Goal: Information Seeking & Learning: Learn about a topic

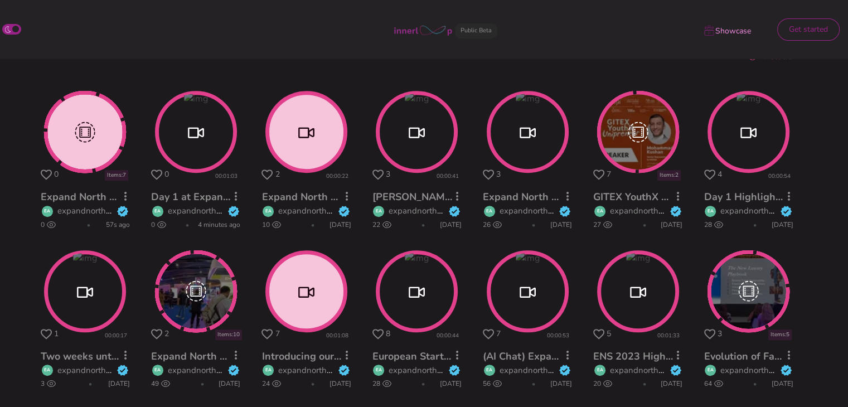
scroll to position [399, 0]
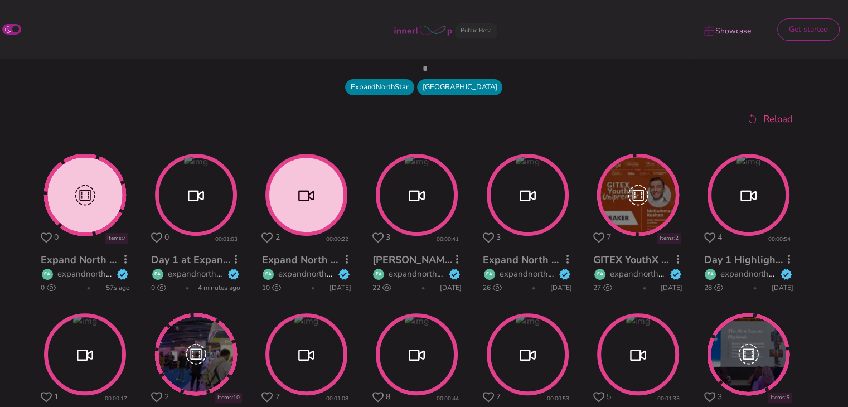
click at [90, 224] on circle at bounding box center [85, 195] width 79 height 79
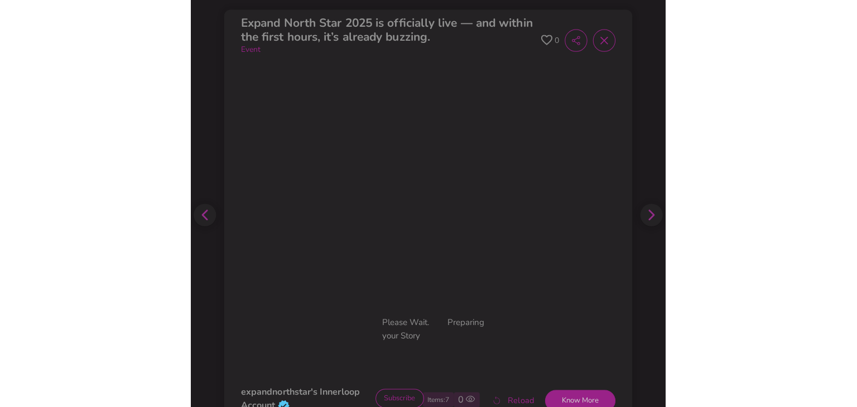
scroll to position [517, 0]
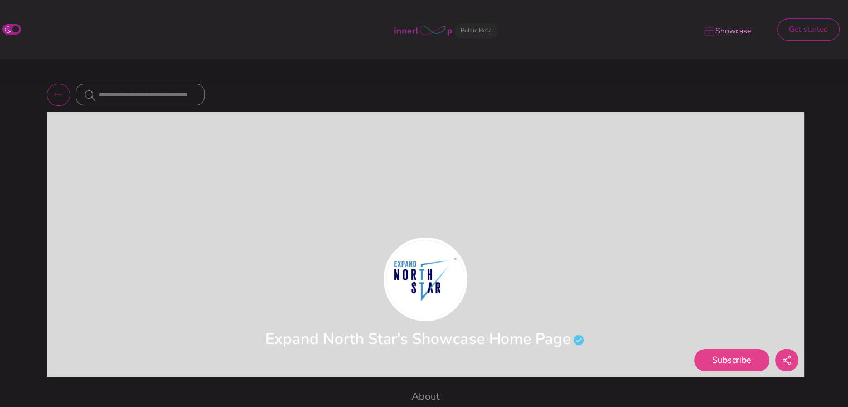
scroll to position [356, 0]
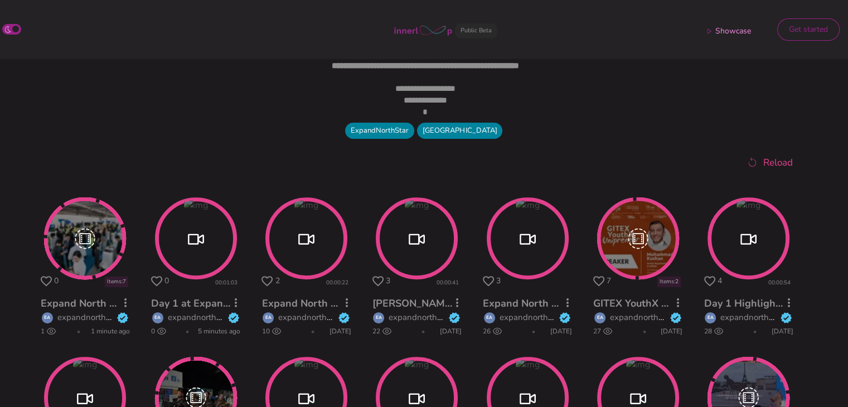
click at [80, 240] on circle at bounding box center [85, 238] width 79 height 79
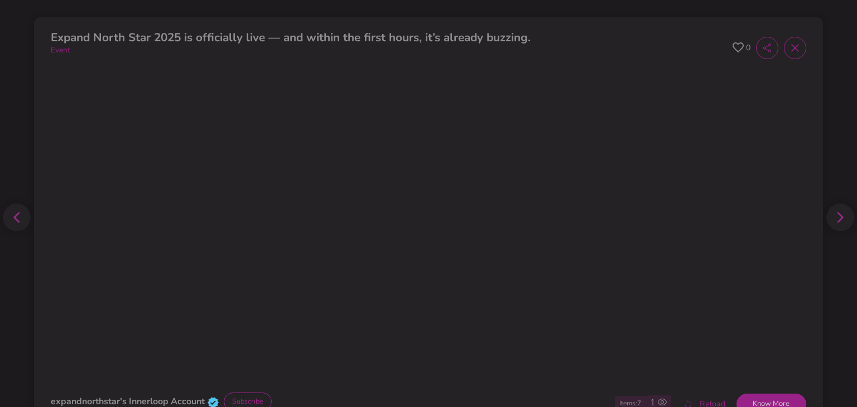
scroll to position [465, 0]
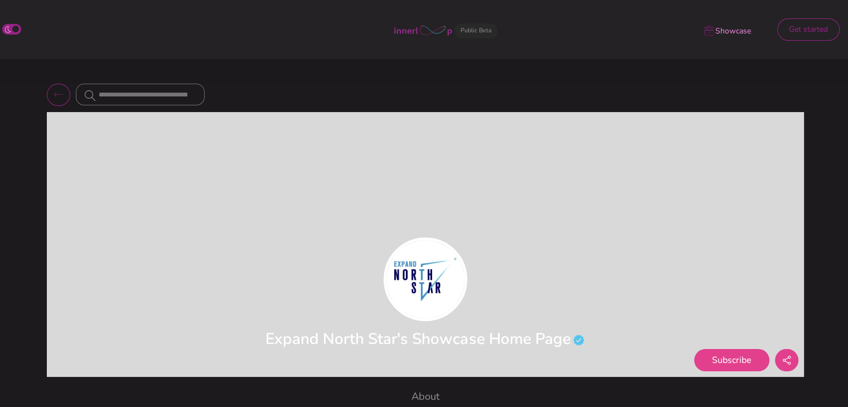
scroll to position [356, 0]
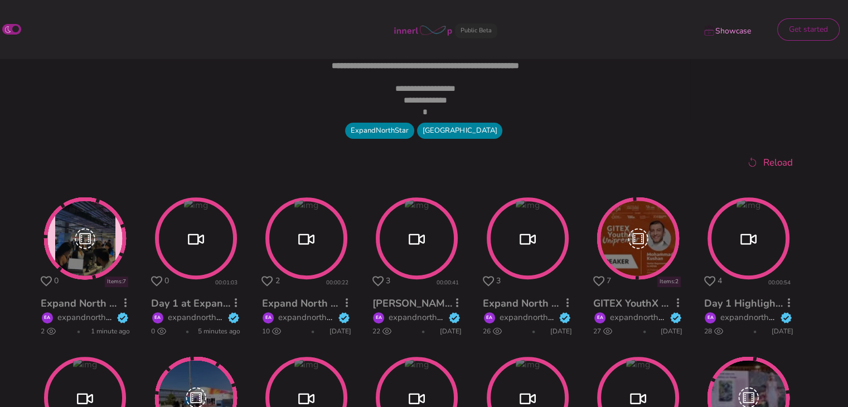
click at [204, 262] on circle at bounding box center [196, 239] width 79 height 79
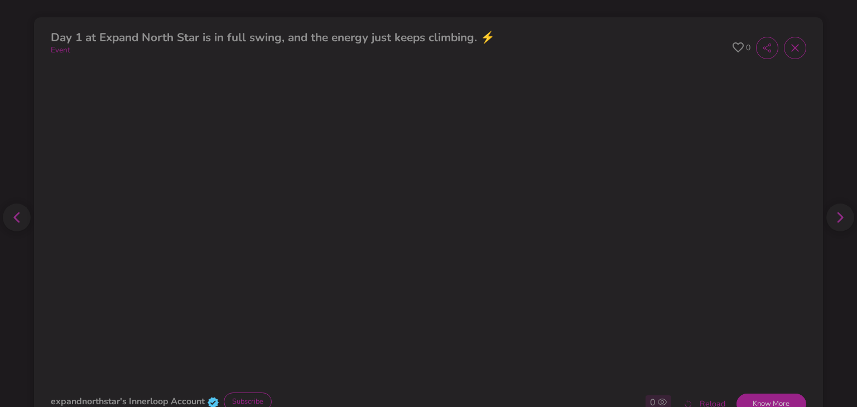
scroll to position [465, 0]
click at [736, 387] on button "Know More" at bounding box center [771, 404] width 70 height 21
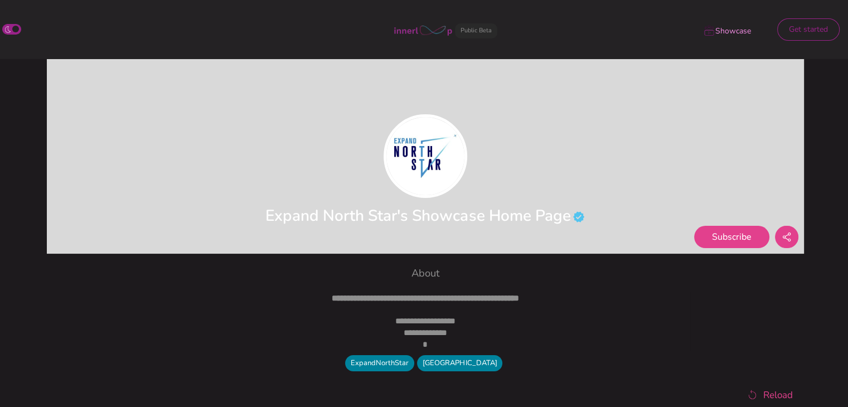
scroll to position [328, 0]
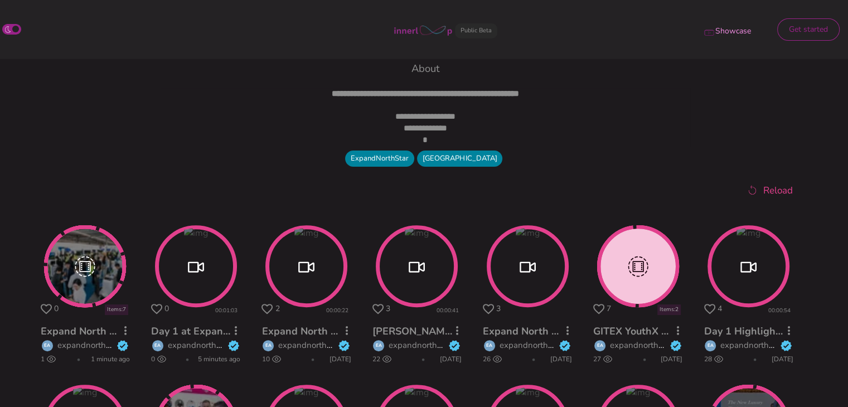
click at [195, 283] on circle at bounding box center [196, 267] width 79 height 79
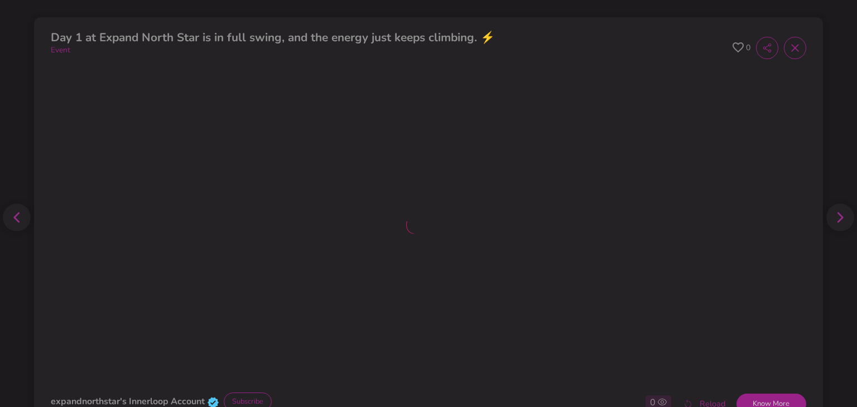
scroll to position [437, 0]
click at [763, 387] on button "Know More" at bounding box center [771, 404] width 70 height 21
click at [752, 395] on button "Know More" at bounding box center [771, 404] width 70 height 21
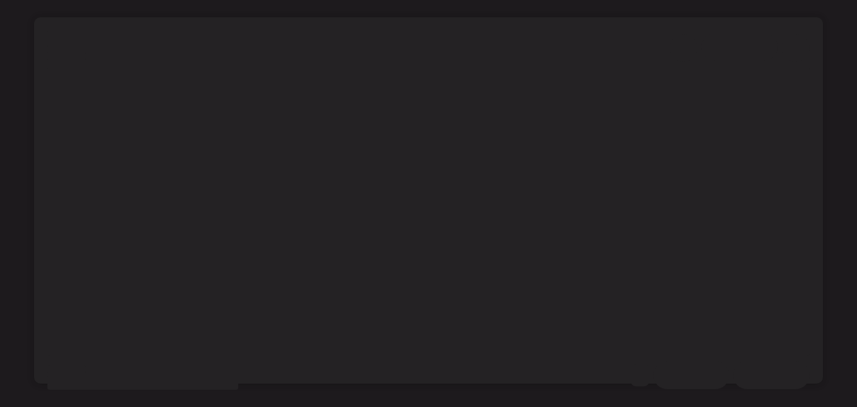
scroll to position [185, 0]
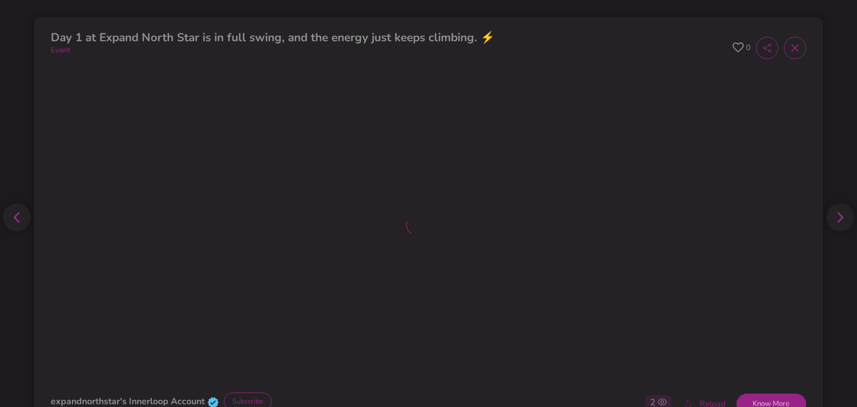
scroll to position [185, 0]
click at [732, 43] on icon at bounding box center [737, 47] width 11 height 10
click at [732, 47] on icon at bounding box center [737, 47] width 11 height 11
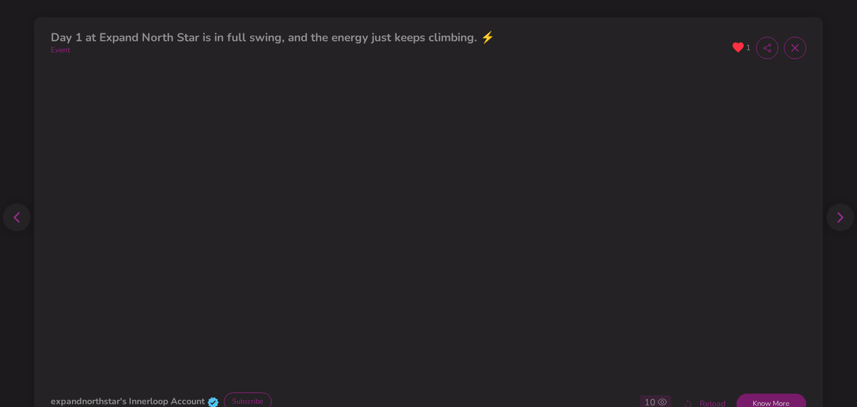
click at [771, 403] on button "Know More" at bounding box center [771, 404] width 70 height 21
click at [774, 399] on button "Know More" at bounding box center [771, 404] width 70 height 21
click at [770, 404] on button "Know More" at bounding box center [771, 404] width 70 height 21
click at [764, 400] on button "Know More" at bounding box center [771, 404] width 70 height 21
click at [758, 403] on button "Know More" at bounding box center [771, 404] width 70 height 21
